Goal: Find contact information: Find contact information

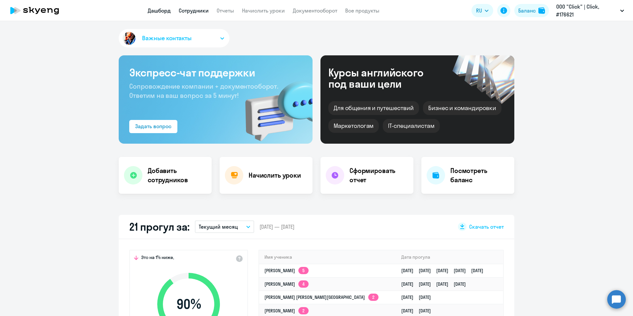
click at [195, 11] on link "Сотрудники" at bounding box center [194, 10] width 30 height 7
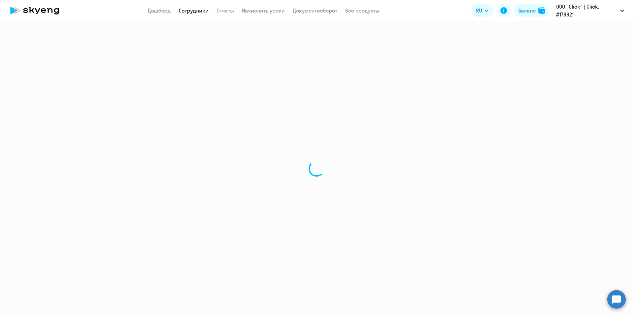
select select "30"
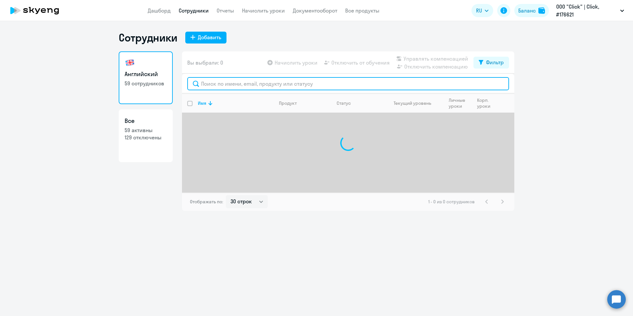
click at [247, 84] on input "text" at bounding box center [348, 83] width 322 height 13
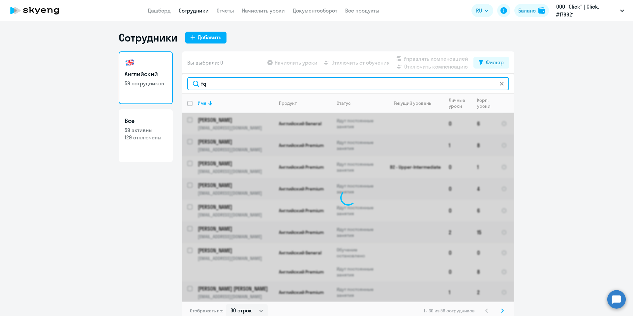
type input "f"
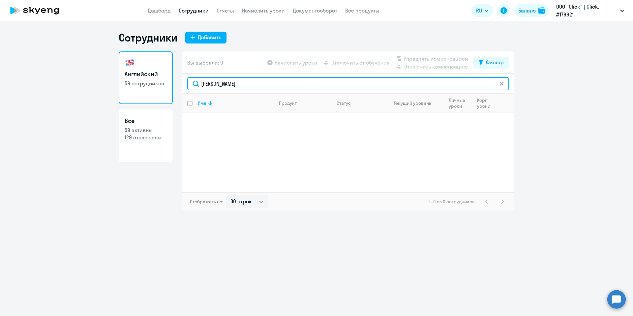
drag, startPoint x: 239, startPoint y: 82, endPoint x: 166, endPoint y: 81, distance: 72.8
click at [166, 81] on div "Английский 59 сотрудников Все 59 активны 129 отключены Вы выбрали: 0 Начислить …" at bounding box center [316, 131] width 395 height 160
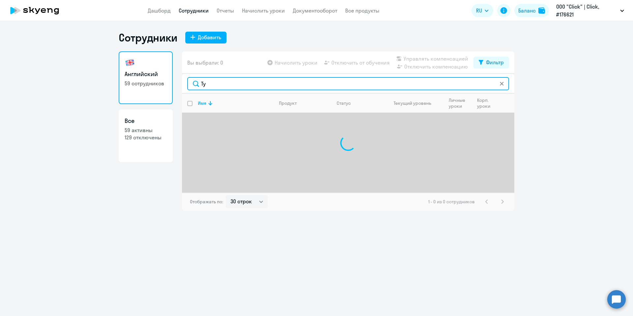
type input "Т"
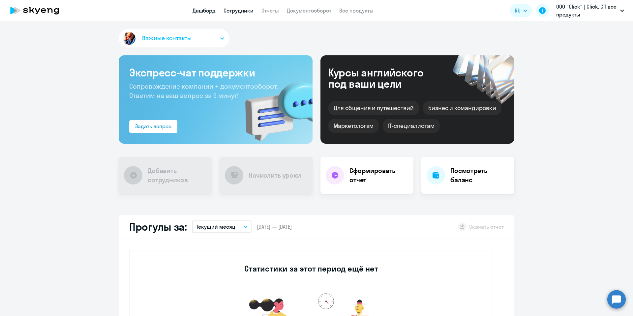
click at [238, 12] on link "Сотрудники" at bounding box center [238, 10] width 30 height 7
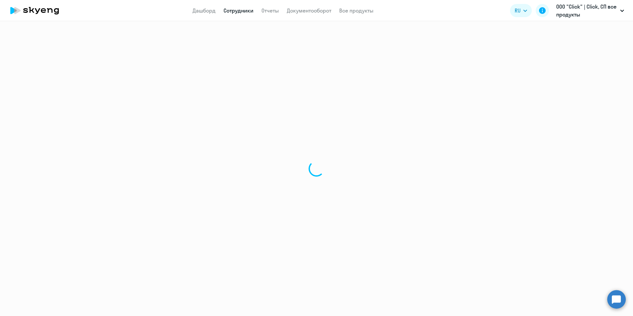
select select "30"
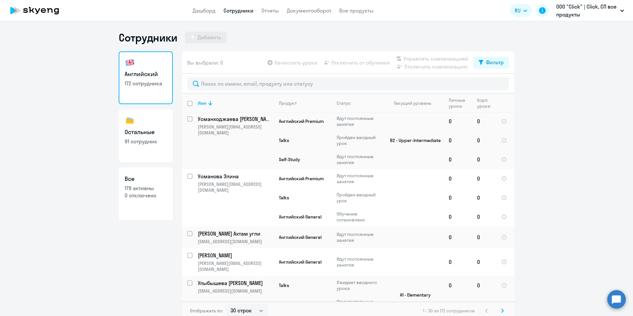
scroll to position [902, 0]
click at [498, 310] on svg-icon at bounding box center [502, 311] width 8 height 8
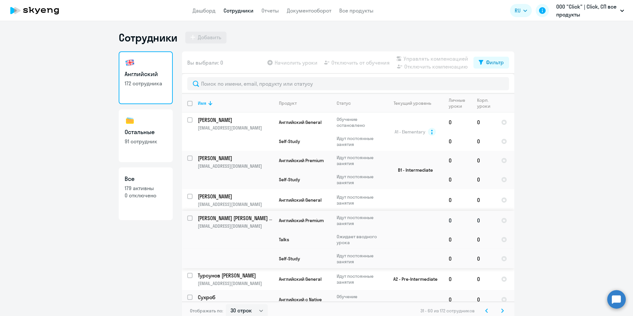
click at [238, 222] on td "Тухтакулова Айнура Турсунбай кизи tuxtakulova.a@corp.click.uz" at bounding box center [232, 239] width 81 height 57
select select "english"
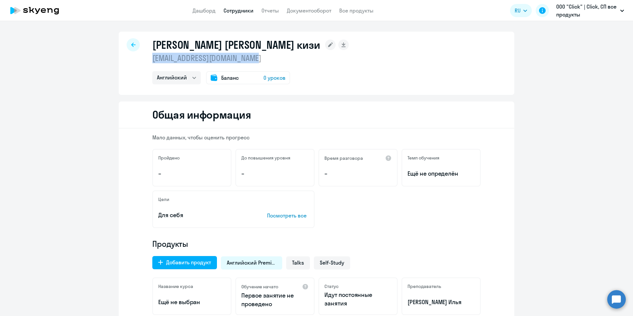
drag, startPoint x: 249, startPoint y: 61, endPoint x: 141, endPoint y: 63, distance: 107.5
click at [141, 63] on div "Тухтакулова Айнура Турсунбай кизи tuxtakulova.a@corp.click.uz Английский Баланс…" at bounding box center [316, 63] width 395 height 63
copy p "tuxtakulova.a@corp.click.uz"
